Goal: Answer question/provide support: Answer question/provide support

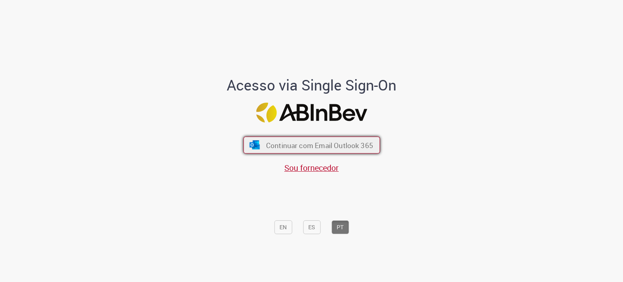
click at [306, 150] on button "Continuar com Email Outlook 365" at bounding box center [311, 145] width 137 height 17
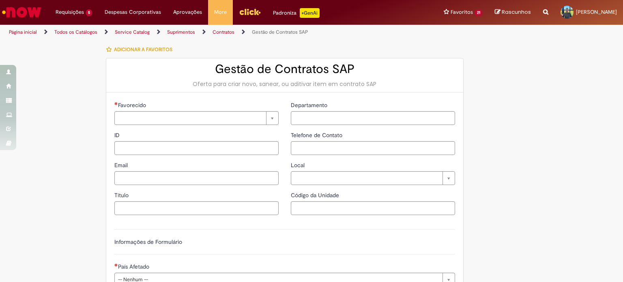
type input "********"
type input "**********"
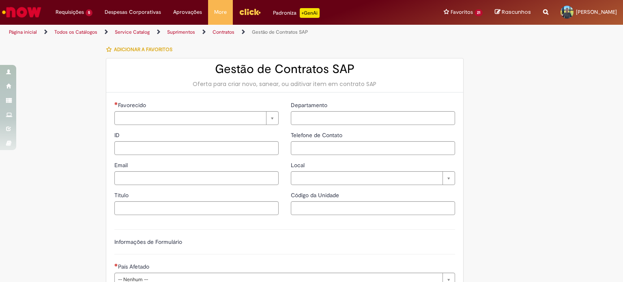
type input "****"
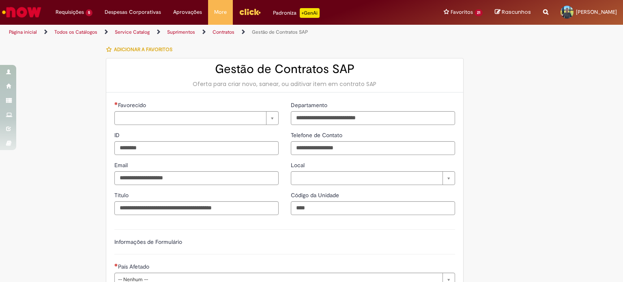
type input "**********"
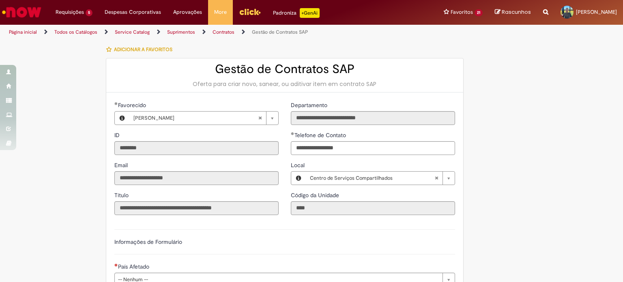
type input "**********"
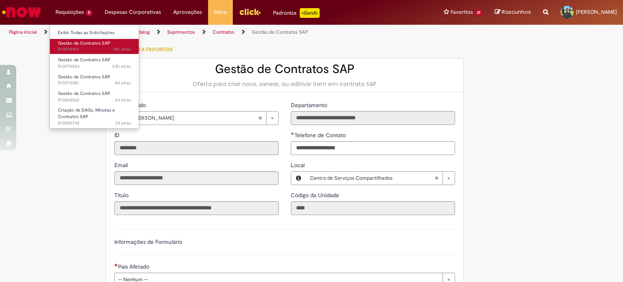
drag, startPoint x: 103, startPoint y: 45, endPoint x: 112, endPoint y: 46, distance: 8.9
click at [103, 45] on span "Gestão de Contratos SAP" at bounding box center [84, 43] width 52 height 6
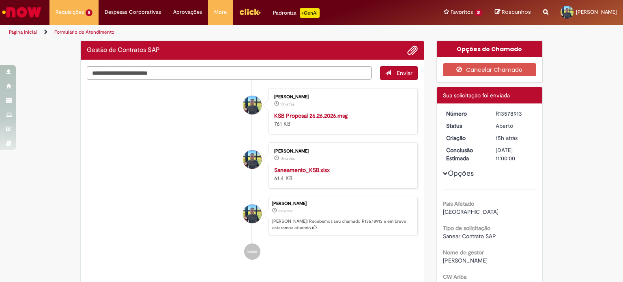
click at [214, 181] on li "[PERSON_NAME] 15h atrás 15 horas atrás Saneamento_KSB.xlsx 61.4 KB" at bounding box center [252, 165] width 331 height 46
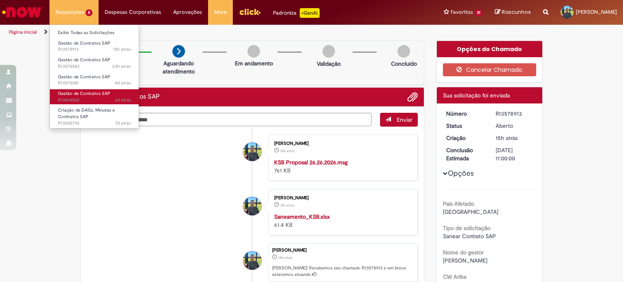
click at [80, 96] on link "Gestão de Contratos SAP 6d atrás 6 dias atrás R13564562" at bounding box center [94, 96] width 89 height 15
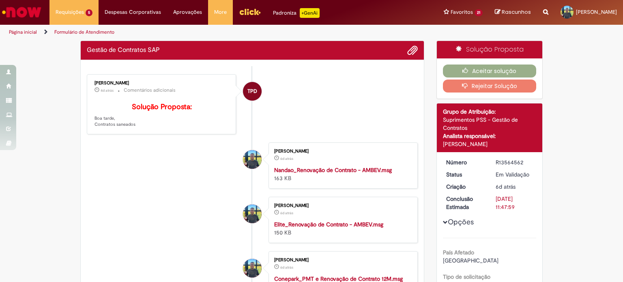
click at [312, 101] on li "TPD [PERSON_NAME] 4d atrás 4 dias atrás Comentários adicionais Solução Proposta…" at bounding box center [252, 104] width 331 height 60
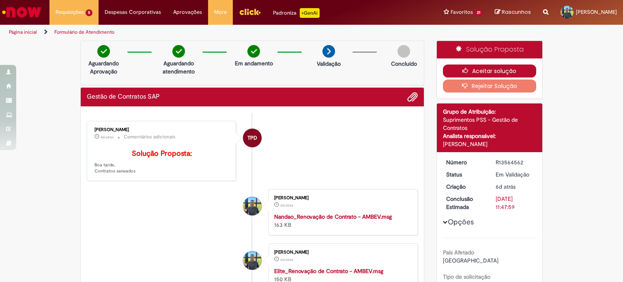
click at [523, 69] on button "Aceitar solução" at bounding box center [490, 70] width 94 height 13
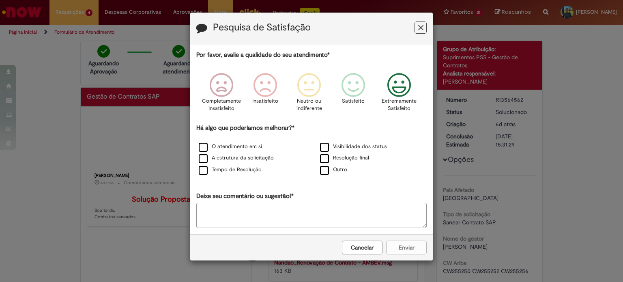
click at [395, 85] on icon "Feedback" at bounding box center [399, 85] width 30 height 24
click at [353, 146] on label "Visibilidade dos status" at bounding box center [353, 147] width 67 height 8
click at [402, 246] on button "Enviar" at bounding box center [406, 248] width 41 height 14
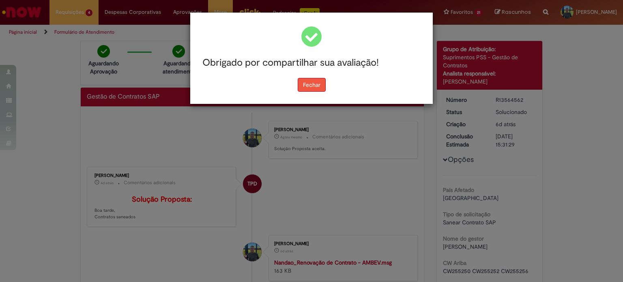
click at [318, 88] on button "Fechar" at bounding box center [312, 85] width 28 height 14
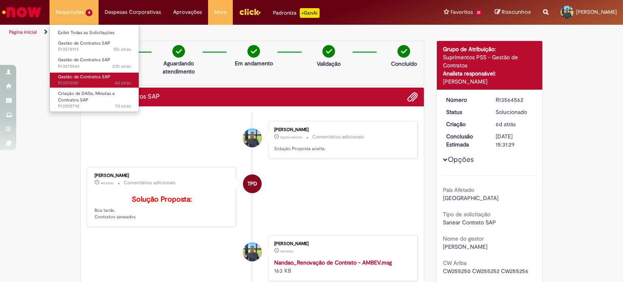
click at [94, 79] on span "Gestão de Contratos SAP" at bounding box center [84, 77] width 52 height 6
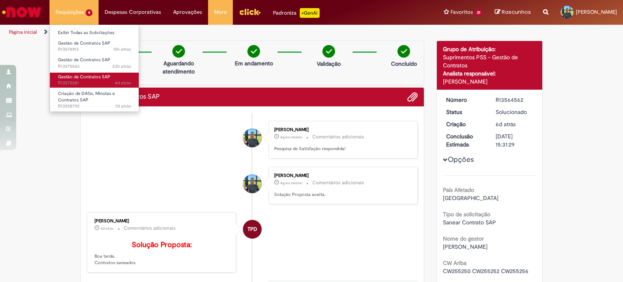
click at [102, 77] on span "Gestão de Contratos SAP" at bounding box center [84, 77] width 52 height 6
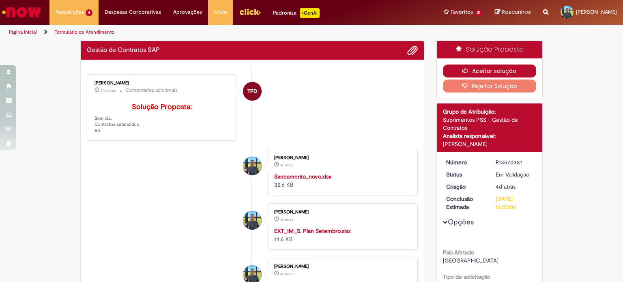
click at [475, 67] on button "Aceitar solução" at bounding box center [490, 70] width 94 height 13
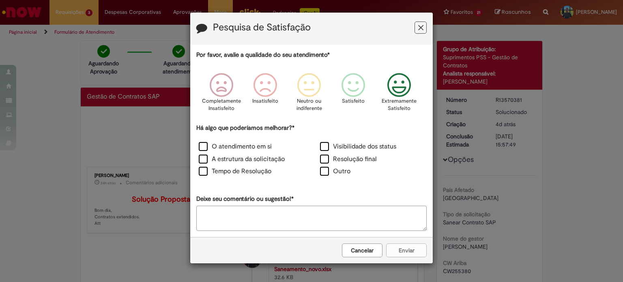
drag, startPoint x: 386, startPoint y: 90, endPoint x: 387, endPoint y: 97, distance: 6.9
click at [386, 90] on icon "Feedback" at bounding box center [399, 85] width 30 height 24
click at [363, 143] on label "Visibilidade dos status" at bounding box center [358, 146] width 76 height 9
click at [408, 243] on button "Enviar" at bounding box center [406, 250] width 41 height 14
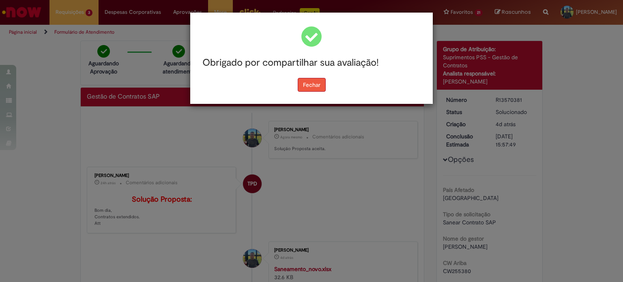
click at [312, 86] on button "Fechar" at bounding box center [312, 85] width 28 height 14
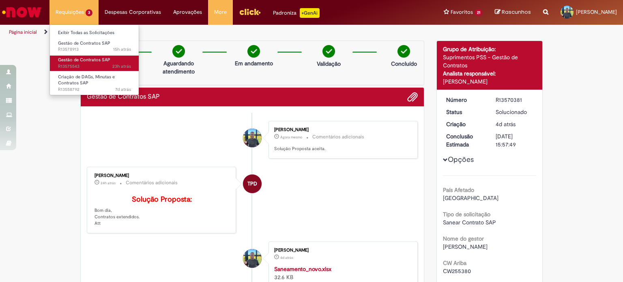
click at [99, 66] on span "23h atrás 23 horas atrás R13575543" at bounding box center [94, 66] width 73 height 6
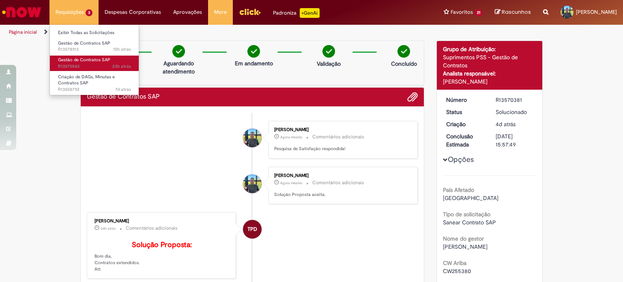
click at [102, 65] on span "23h atrás 23 horas atrás R13575543" at bounding box center [94, 66] width 73 height 6
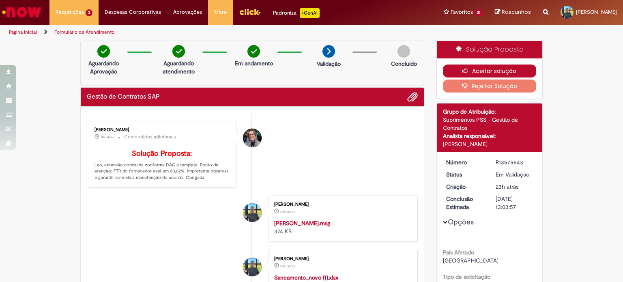
click at [485, 65] on button "Aceitar solução" at bounding box center [490, 70] width 94 height 13
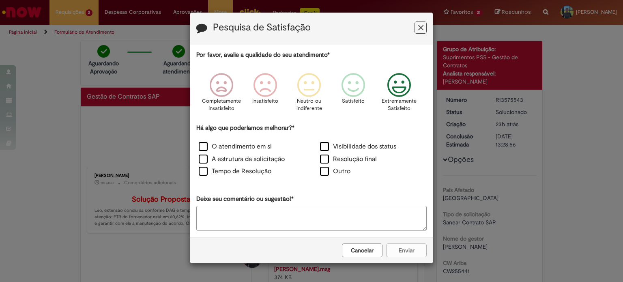
click at [394, 84] on icon "Feedback" at bounding box center [399, 85] width 30 height 24
drag, startPoint x: 346, startPoint y: 146, endPoint x: 322, endPoint y: 153, distance: 25.4
click at [346, 146] on label "Visibilidade dos status" at bounding box center [358, 146] width 76 height 9
click at [261, 147] on label "O atendimento em si" at bounding box center [235, 146] width 73 height 9
drag, startPoint x: 407, startPoint y: 249, endPoint x: 399, endPoint y: 239, distance: 13.0
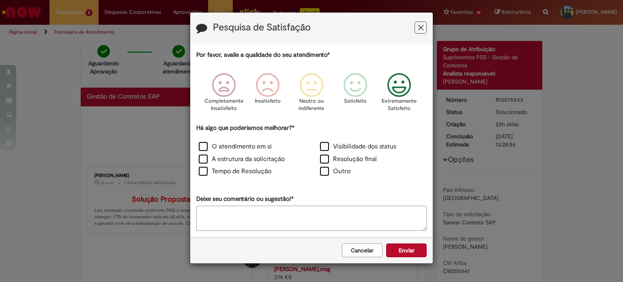
click at [407, 248] on button "Enviar" at bounding box center [406, 250] width 41 height 14
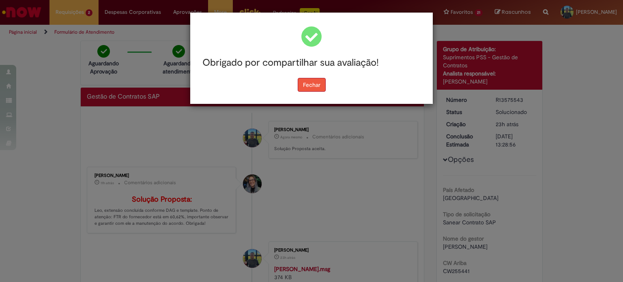
click at [316, 84] on button "Fechar" at bounding box center [312, 85] width 28 height 14
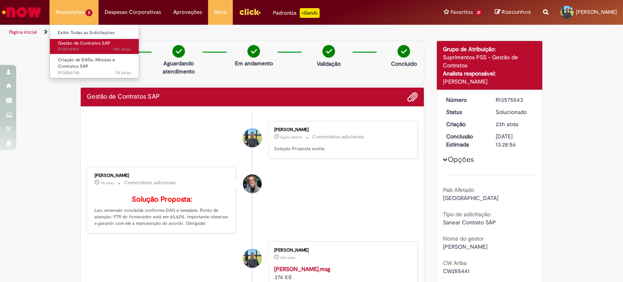
click at [80, 46] on link "Gestão de Contratos SAP 15h atrás 15 horas atrás R13578913" at bounding box center [94, 46] width 89 height 15
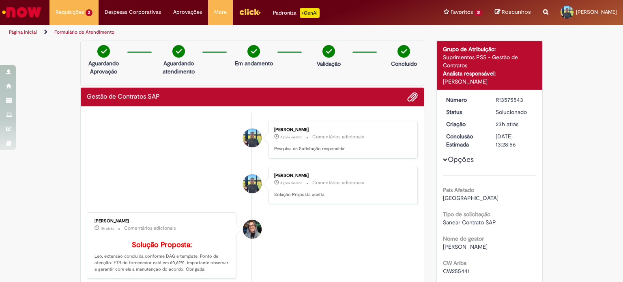
click at [209, 142] on li "[PERSON_NAME] Agora mesmo Agora mesmo Comentários adicionais Pesquisa de Satisf…" at bounding box center [252, 140] width 331 height 38
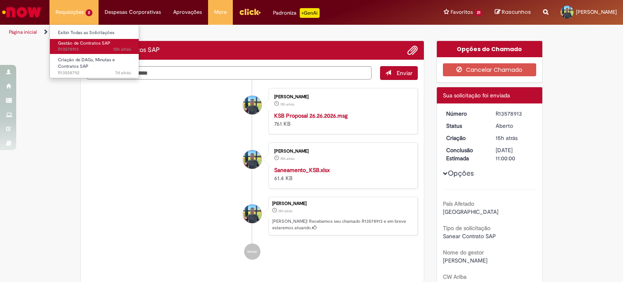
click at [87, 48] on span "15h atrás 15 horas atrás R13578913" at bounding box center [94, 49] width 73 height 6
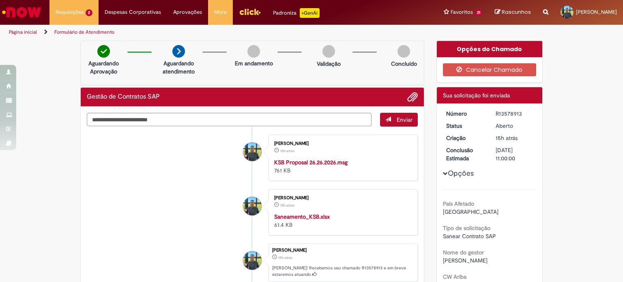
click at [30, 16] on img "Ir para a Homepage" at bounding box center [22, 12] width 42 height 16
